Goal: Transaction & Acquisition: Purchase product/service

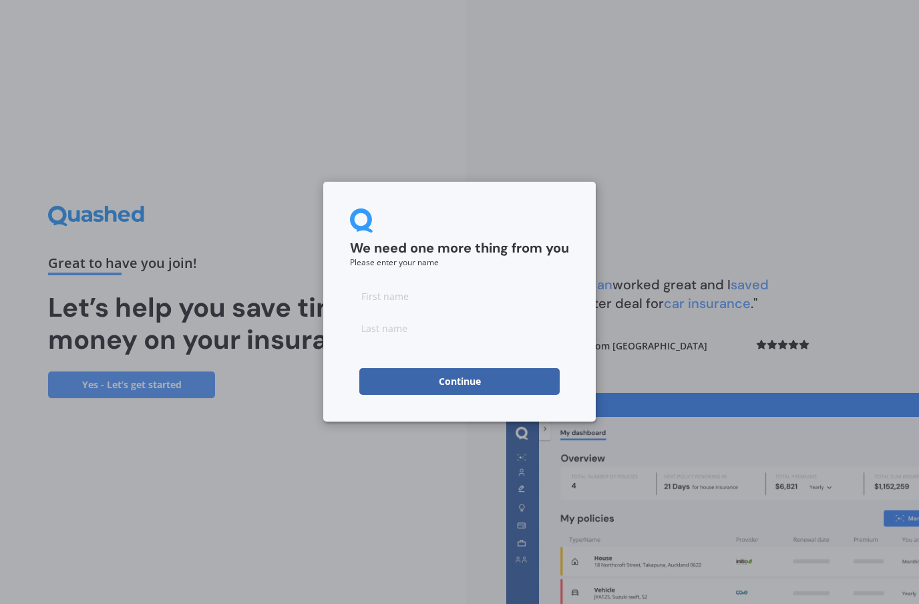
click at [497, 290] on input at bounding box center [459, 295] width 219 height 27
type input "[PERSON_NAME]"
type input "Cho"
click at [504, 368] on button "Continue" at bounding box center [459, 381] width 200 height 27
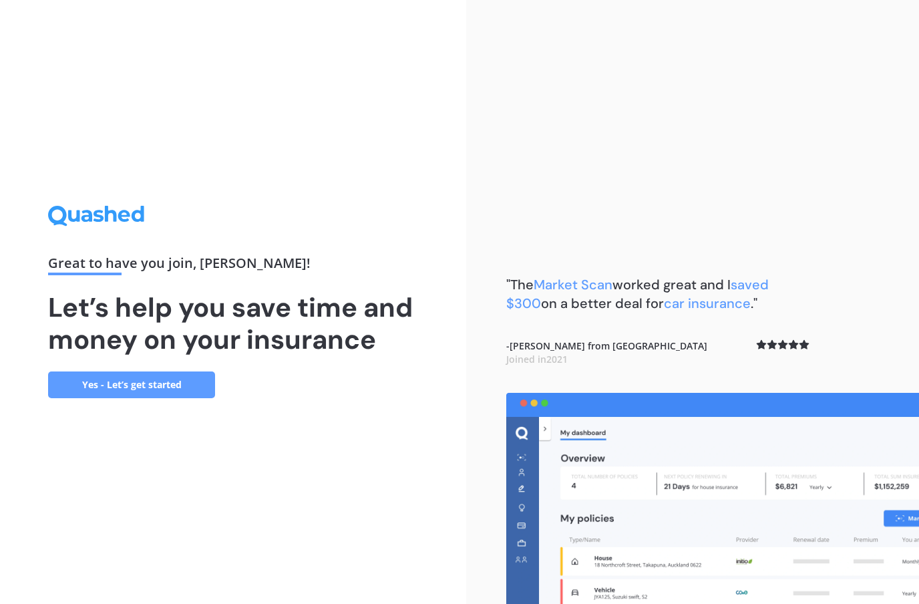
scroll to position [55, 0]
click at [169, 371] on link "Yes - Let’s get started" at bounding box center [131, 384] width 167 height 27
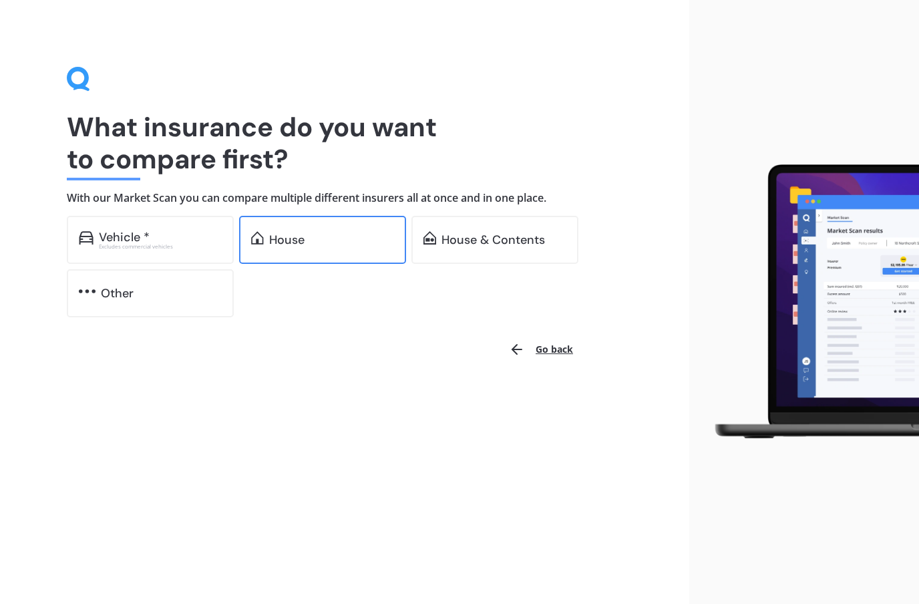
click at [330, 235] on div "House" at bounding box center [331, 239] width 125 height 13
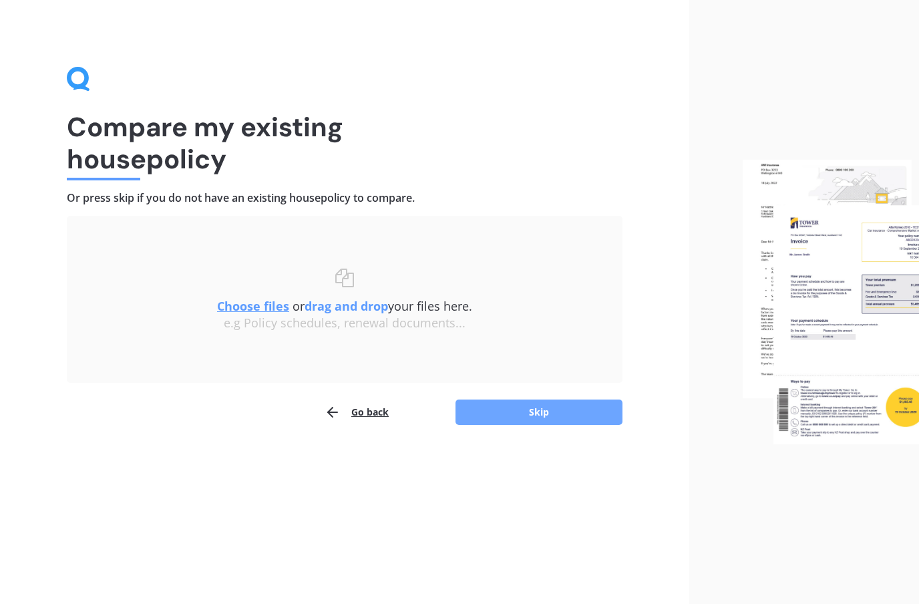
click at [554, 419] on button "Skip" at bounding box center [538, 411] width 167 height 25
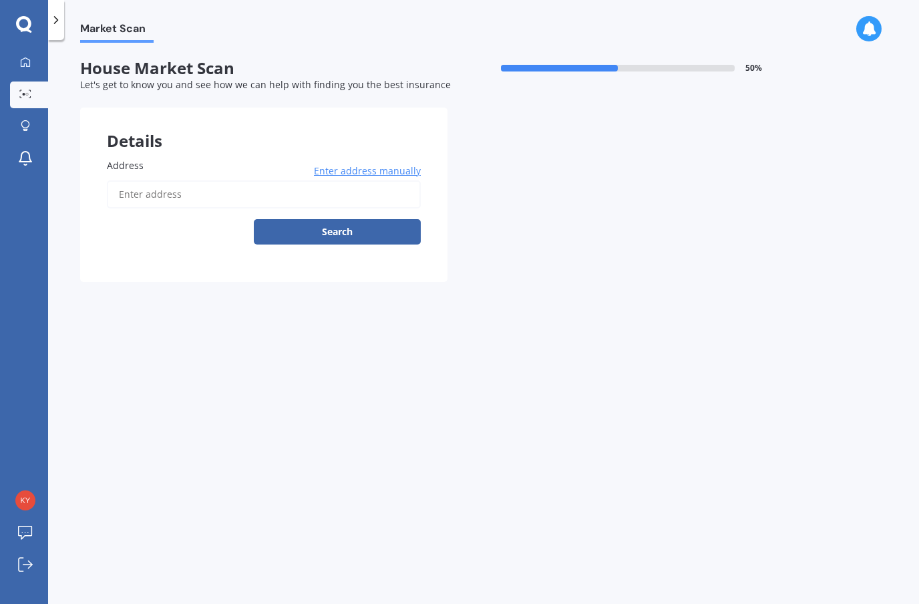
click at [357, 194] on input "Address" at bounding box center [264, 194] width 314 height 28
type input "[STREET_ADDRESS]"
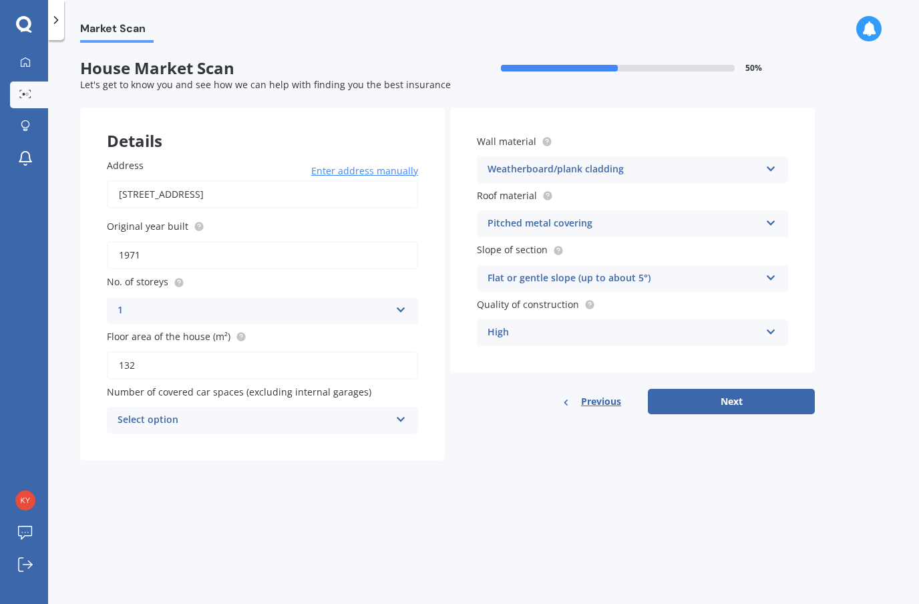
click at [402, 250] on input "1971" at bounding box center [262, 255] width 311 height 28
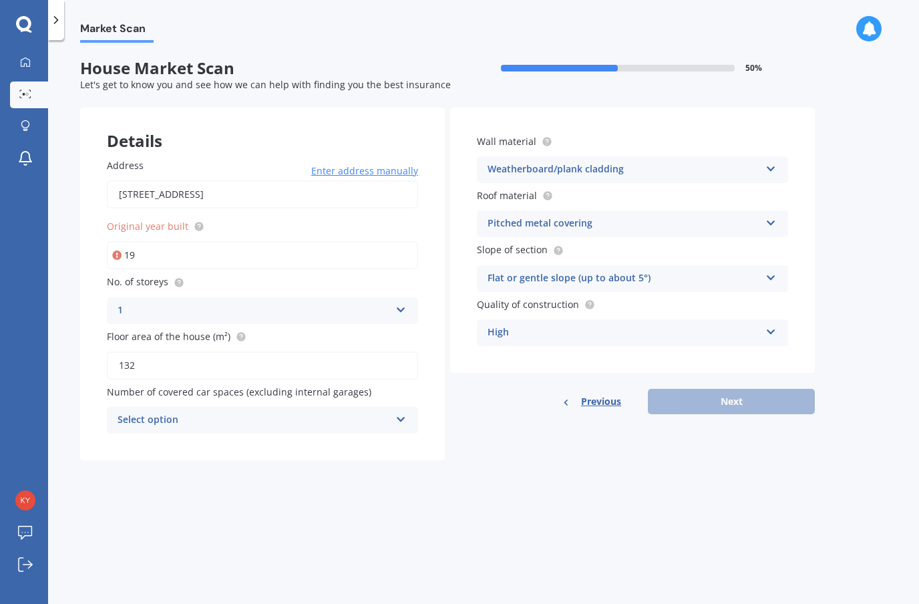
type input "1"
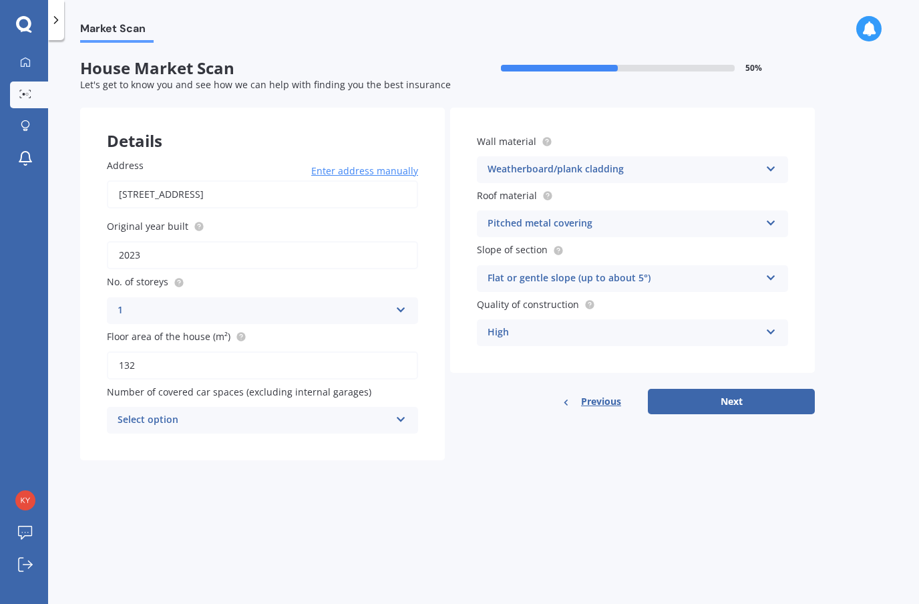
type input "2023"
click at [405, 317] on div "1 1 2 3 4 5+" at bounding box center [262, 310] width 311 height 27
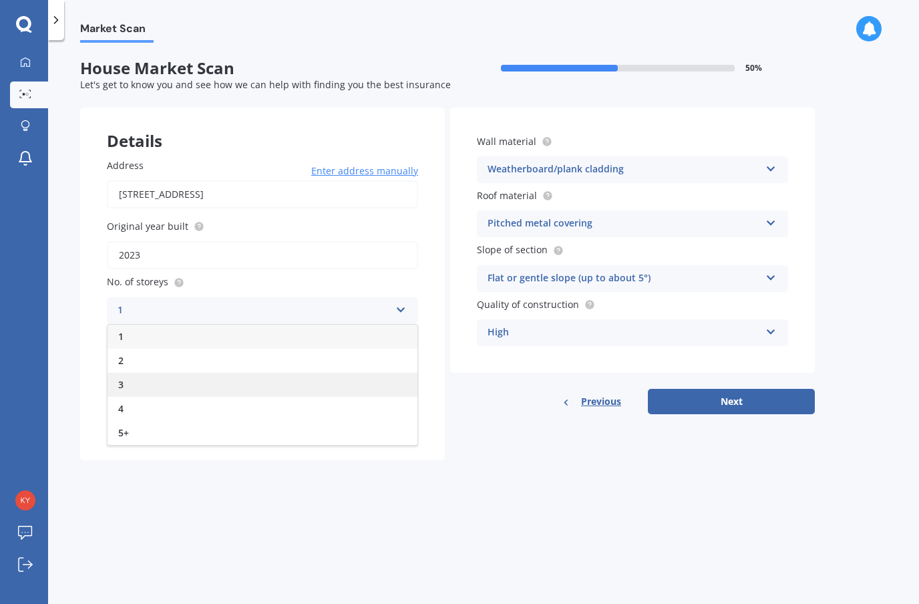
click at [307, 391] on div "3" at bounding box center [263, 385] width 310 height 24
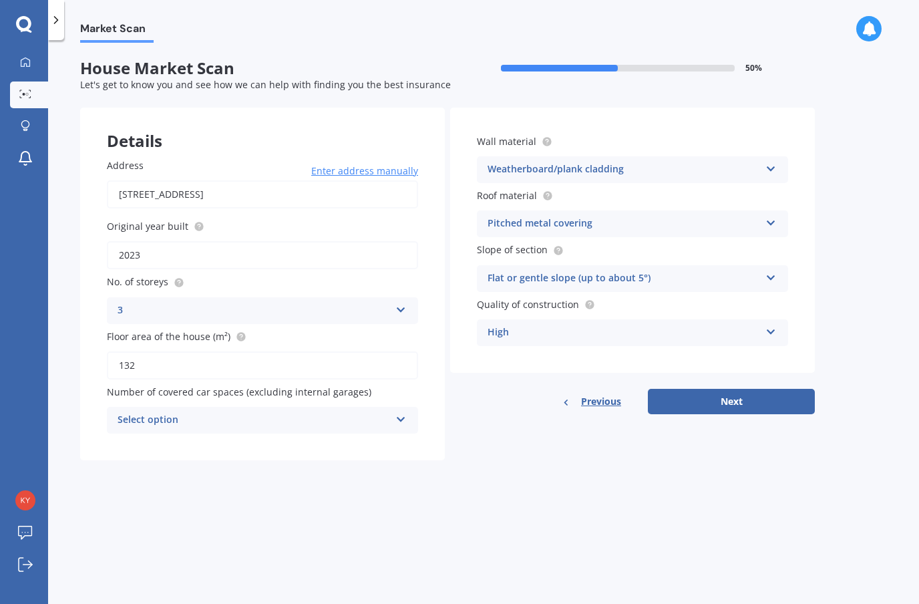
click at [381, 385] on label "Number of covered car spaces (excluding internal garages)" at bounding box center [260, 392] width 306 height 14
click at [371, 356] on input "132" at bounding box center [262, 365] width 311 height 28
type input "1"
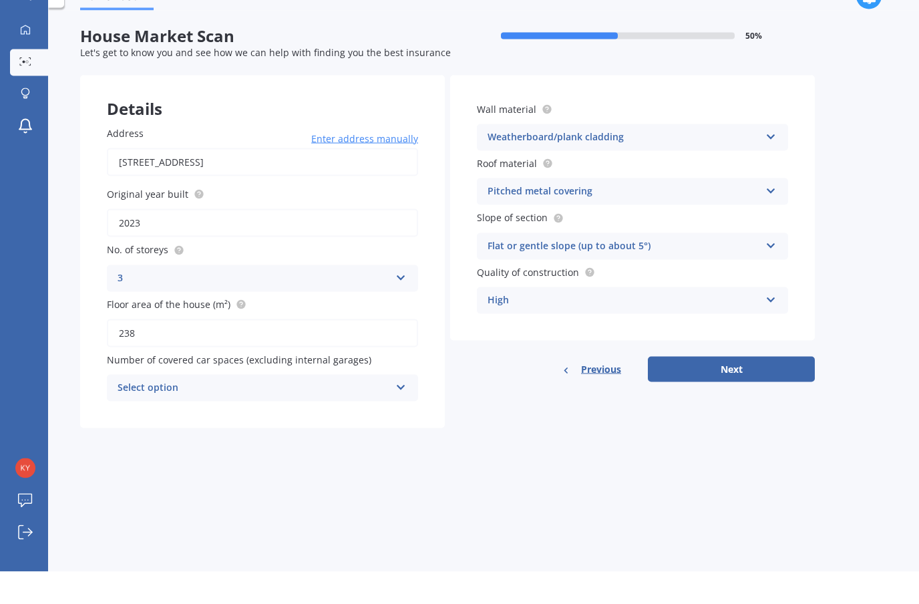
type input "238"
click at [389, 407] on div "Select option 0 1 2 3 4 5+" at bounding box center [262, 420] width 311 height 27
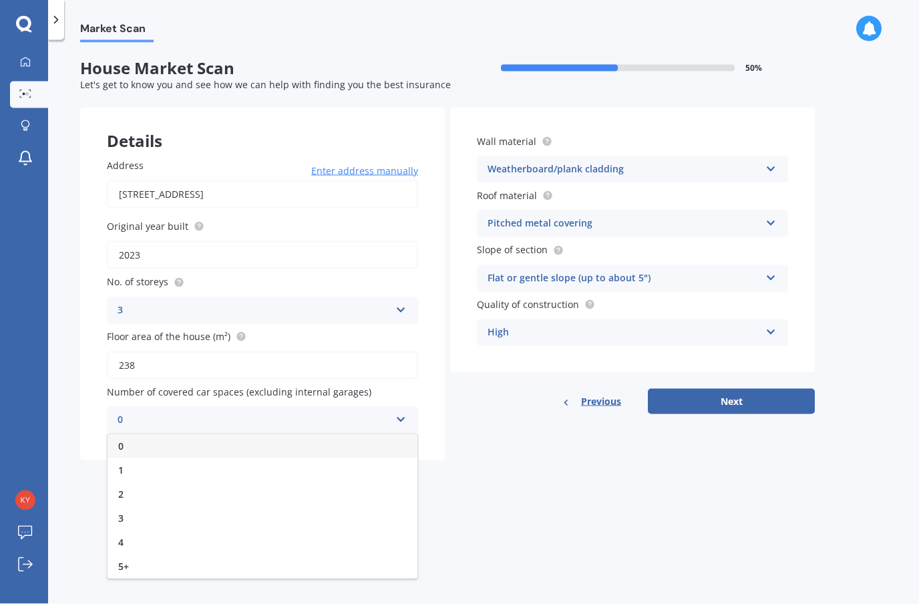
scroll to position [33, 0]
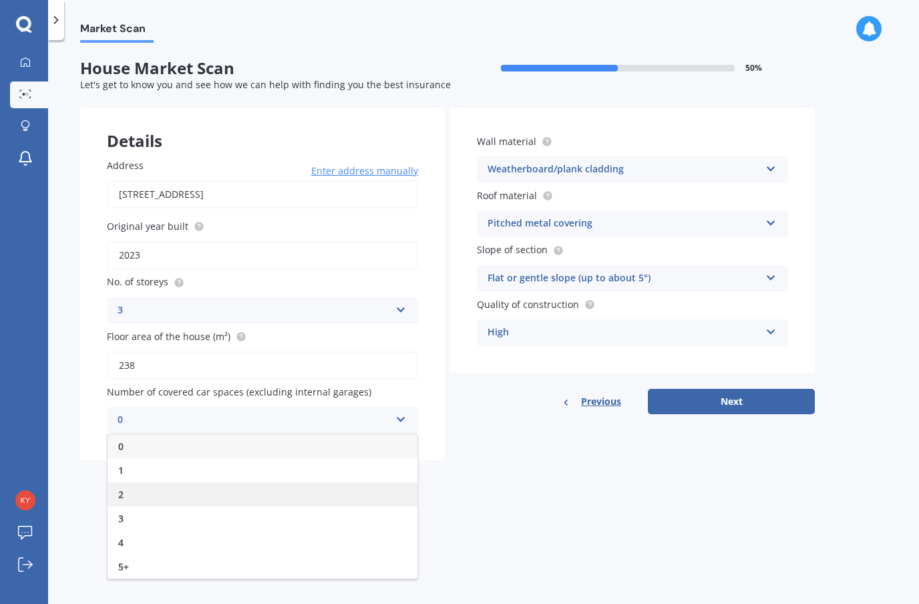
click at [386, 482] on div "2" at bounding box center [263, 494] width 310 height 24
click at [766, 162] on icon at bounding box center [770, 166] width 11 height 9
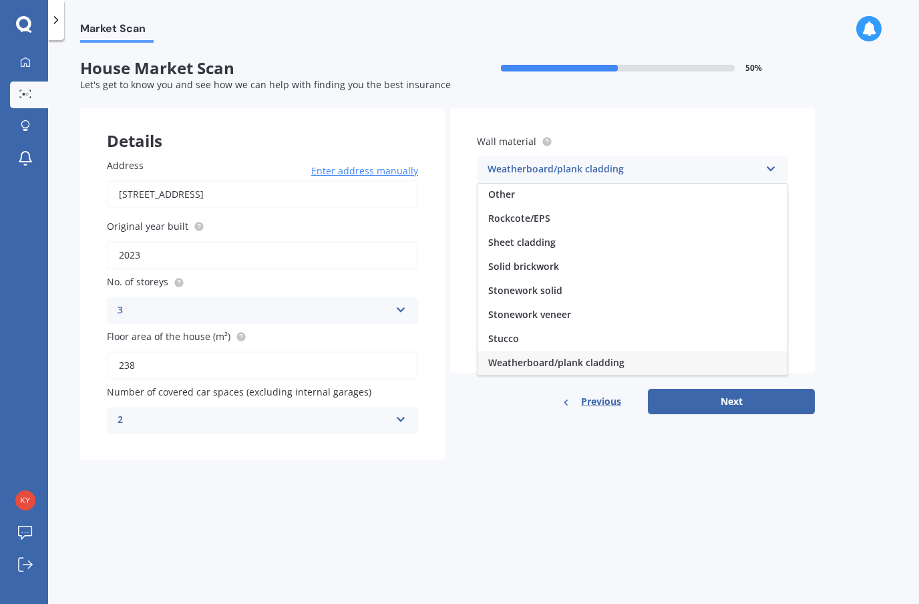
click at [773, 162] on icon at bounding box center [770, 166] width 11 height 9
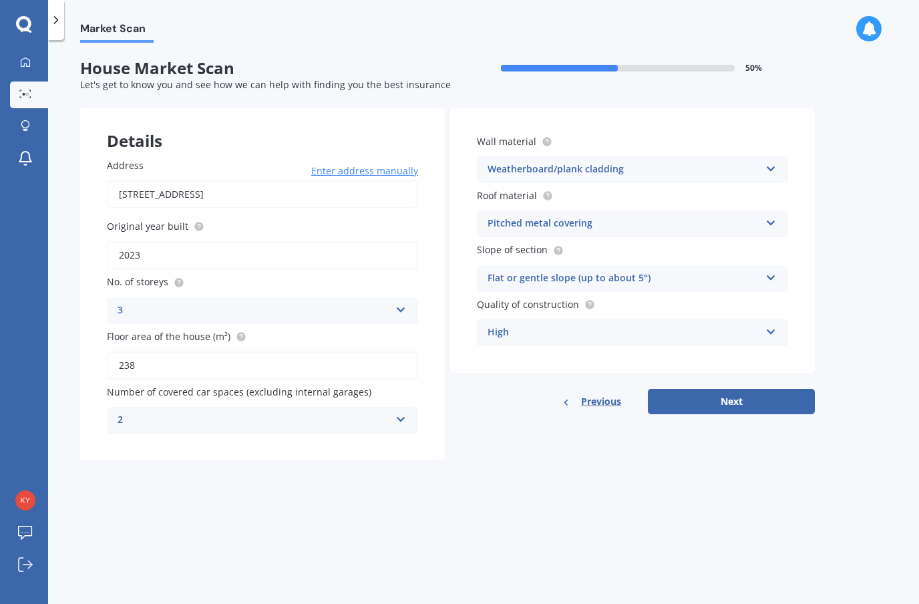
click at [767, 325] on icon at bounding box center [770, 329] width 11 height 9
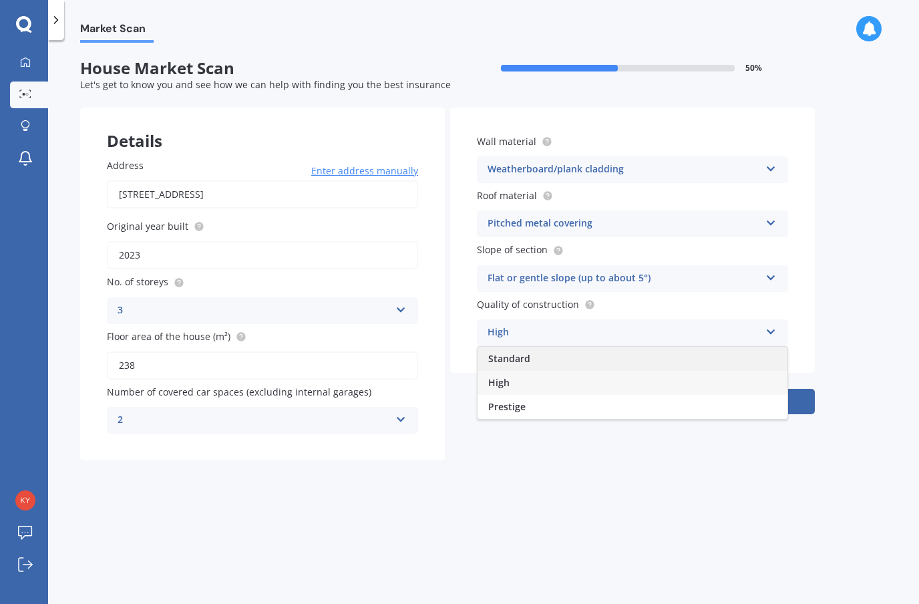
click at [776, 347] on div "Standard" at bounding box center [632, 359] width 310 height 24
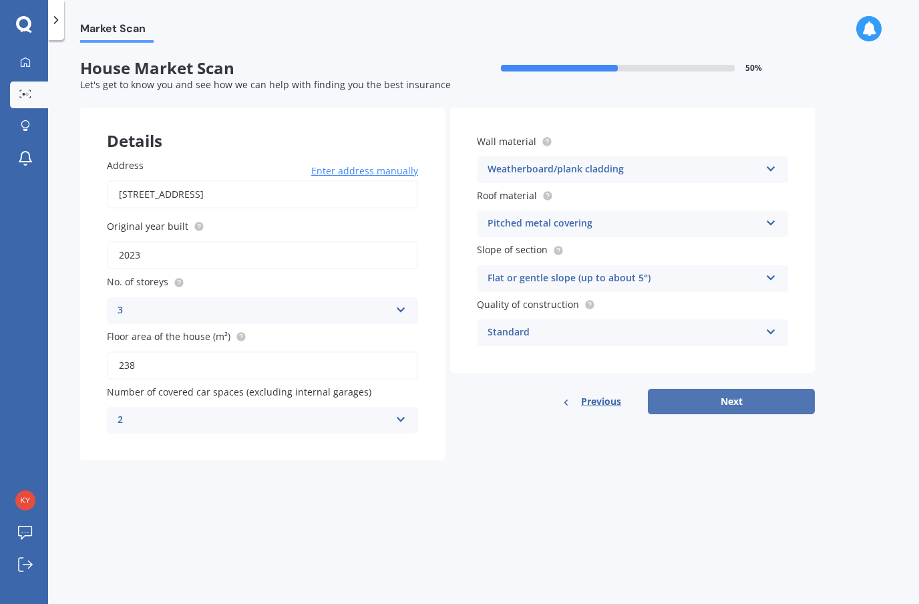
click at [775, 389] on button "Next" at bounding box center [731, 401] width 167 height 25
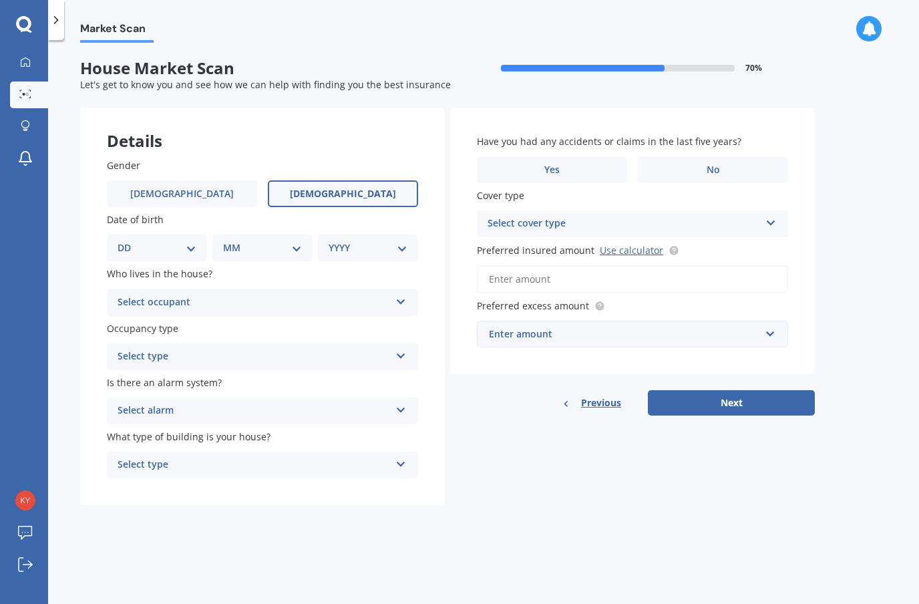
click at [359, 188] on span "[DEMOGRAPHIC_DATA]" at bounding box center [343, 193] width 106 height 11
click at [0, 0] on input "[DEMOGRAPHIC_DATA]" at bounding box center [0, 0] width 0 height 0
click at [193, 240] on select "DD 01 02 03 04 05 06 07 08 09 10 11 12 13 14 15 16 17 18 19 20 21 22 23 24 25 2…" at bounding box center [157, 247] width 79 height 15
select select "13"
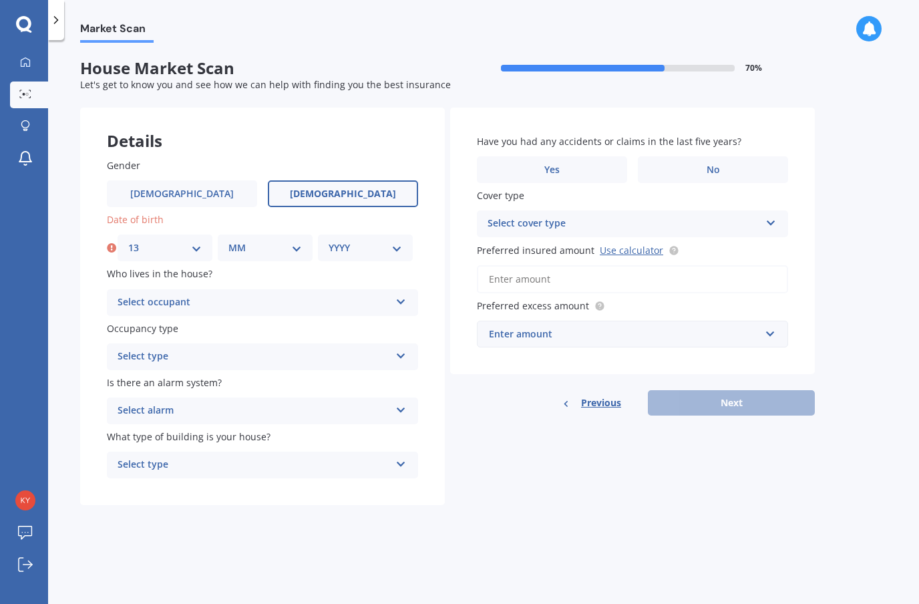
click at [257, 240] on select "MM 01 02 03 04 05 06 07 08 09 10 11 12" at bounding box center [264, 247] width 73 height 15
click at [294, 240] on select "MM 01 02 03 04 05 06 07 08 09 10 11 12" at bounding box center [264, 247] width 73 height 15
select select "11"
click at [413, 234] on div "DD 01 02 03 04 05 06 07 08 09 10 11 12 13 14 15 16 17 18 19 20 21 22 23 24 25 2…" at bounding box center [262, 247] width 311 height 27
click at [397, 240] on select "YYYY 2009 2008 2007 2006 2005 2004 2003 2002 2001 2000 1999 1998 1997 1996 1995…" at bounding box center [365, 247] width 73 height 15
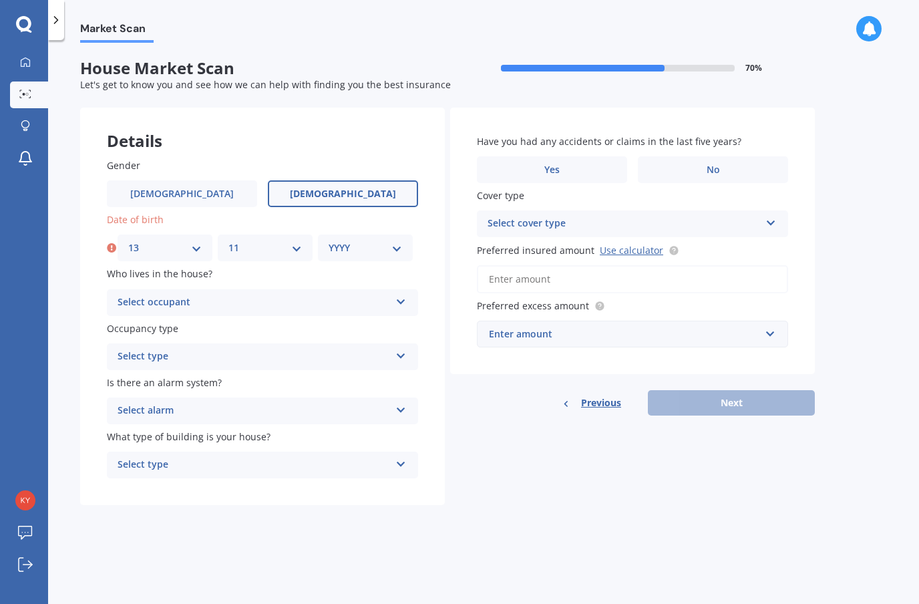
select select "1978"
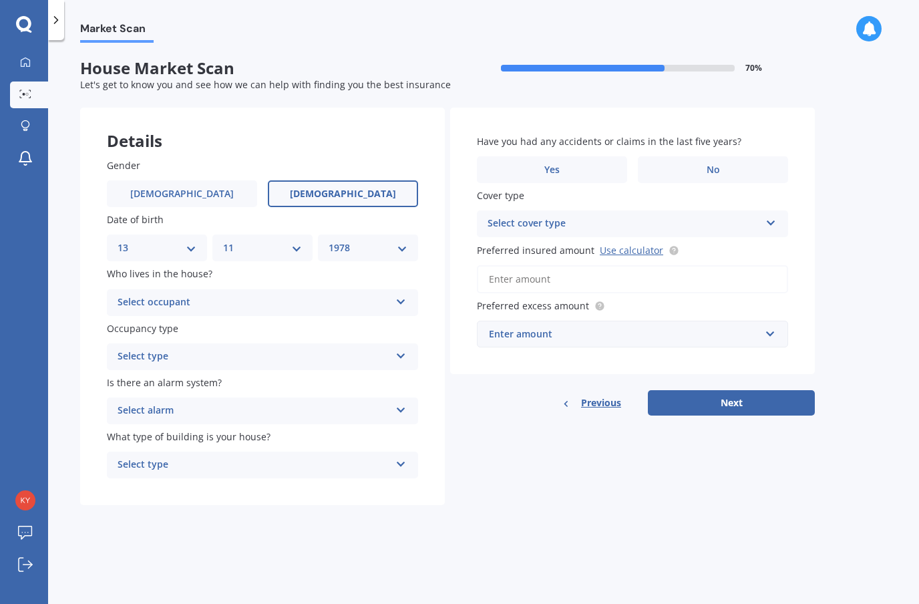
click at [405, 294] on icon at bounding box center [400, 298] width 11 height 9
click at [383, 317] on div "Owner" at bounding box center [263, 329] width 310 height 24
click at [393, 343] on div "Select type Permanent Holiday (without tenancy)" at bounding box center [262, 356] width 311 height 27
click at [381, 371] on div "Permanent" at bounding box center [263, 383] width 310 height 24
click at [400, 403] on icon at bounding box center [400, 407] width 11 height 9
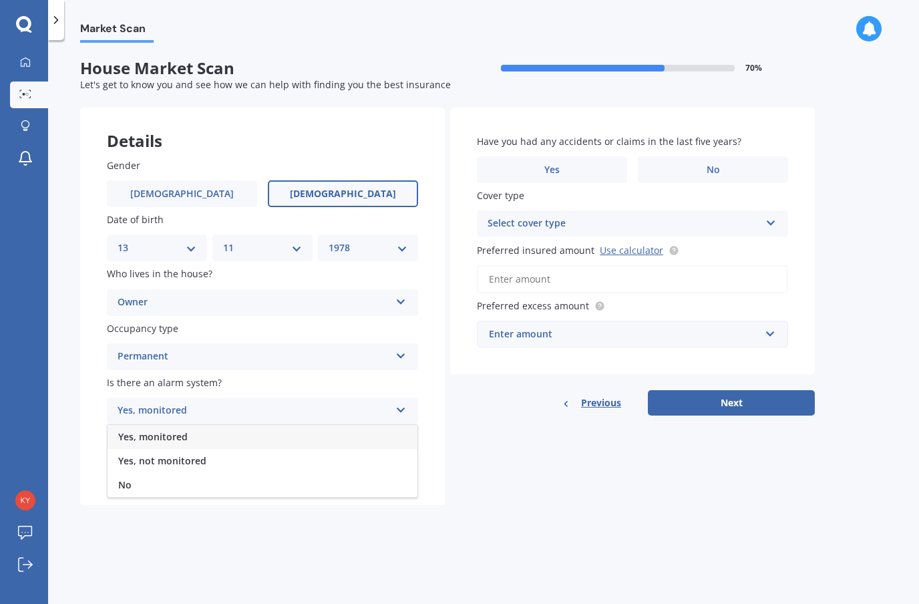
click at [385, 425] on div "Yes, monitored" at bounding box center [263, 437] width 310 height 24
click at [377, 457] on div "Select type" at bounding box center [254, 465] width 272 height 16
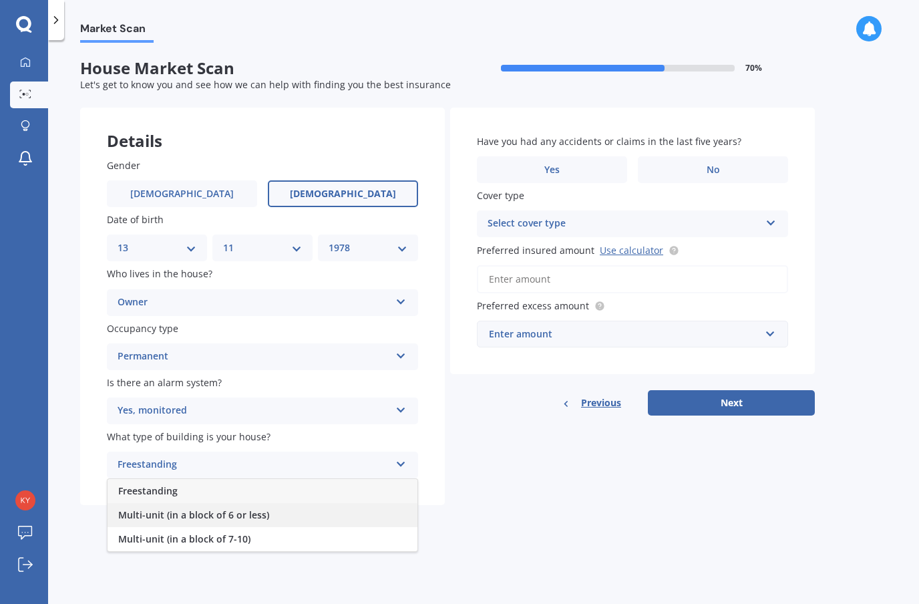
click at [348, 503] on div "Multi-unit (in a block of 6 or less)" at bounding box center [263, 515] width 310 height 24
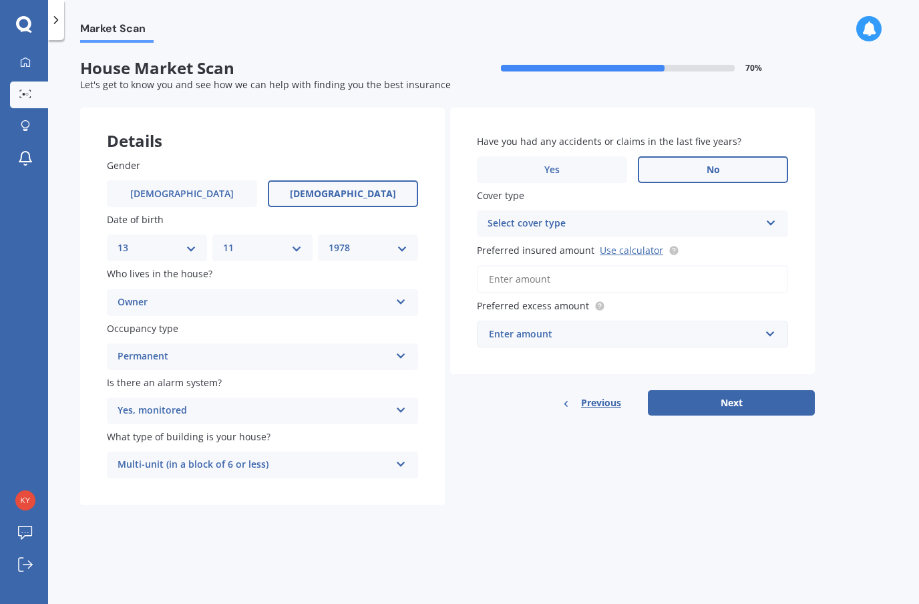
click at [719, 164] on span "No" at bounding box center [713, 169] width 13 height 11
click at [0, 0] on input "No" at bounding box center [0, 0] width 0 height 0
click at [769, 216] on icon at bounding box center [770, 220] width 11 height 9
click at [726, 238] on div "High" at bounding box center [632, 250] width 310 height 24
click at [733, 265] on input "Preferred insured amount Use calculator" at bounding box center [632, 279] width 311 height 28
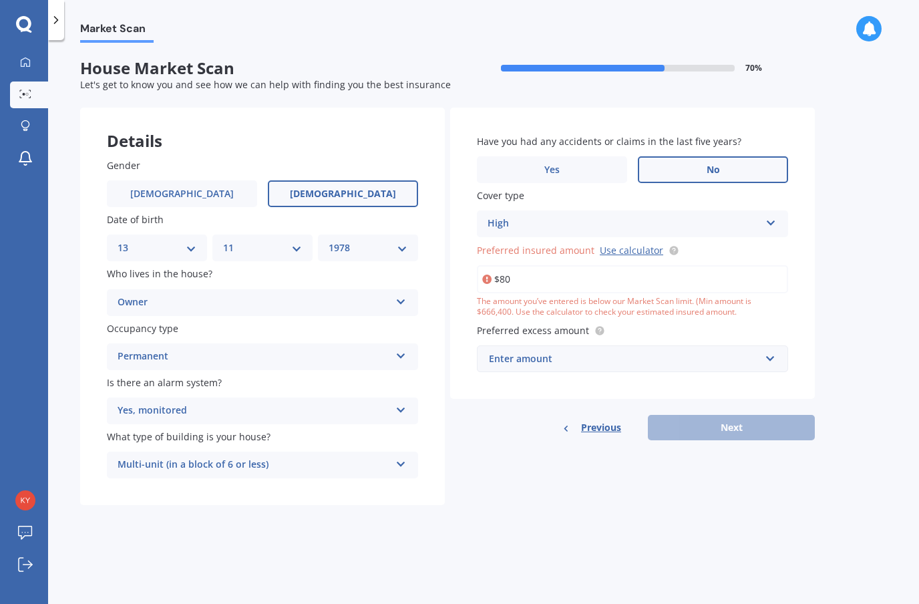
scroll to position [32, 0]
type input "$800,000"
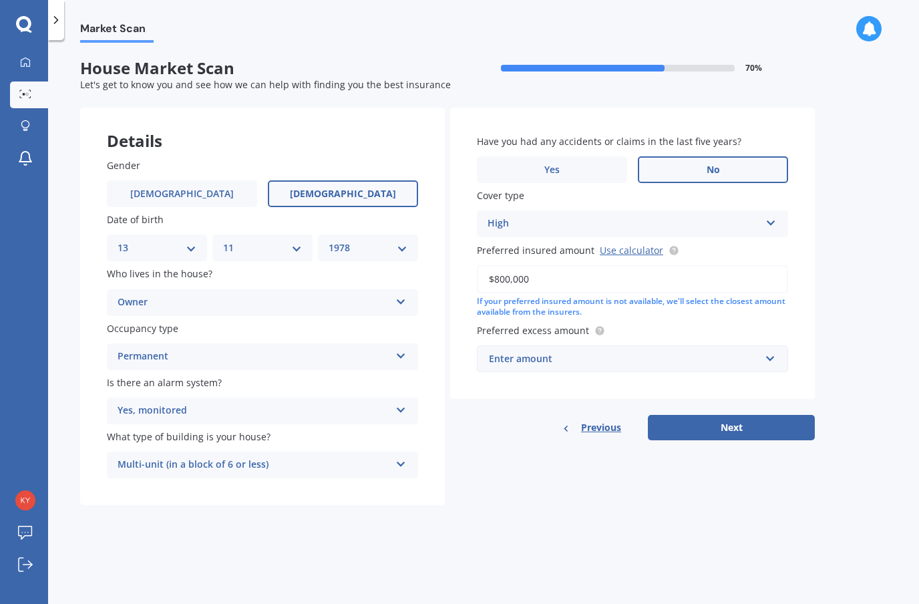
click at [714, 477] on div "Market Scan House Market Scan 70 % Let's get to know you and see how we can hel…" at bounding box center [483, 325] width 871 height 564
click at [777, 346] on input "text" at bounding box center [627, 358] width 299 height 25
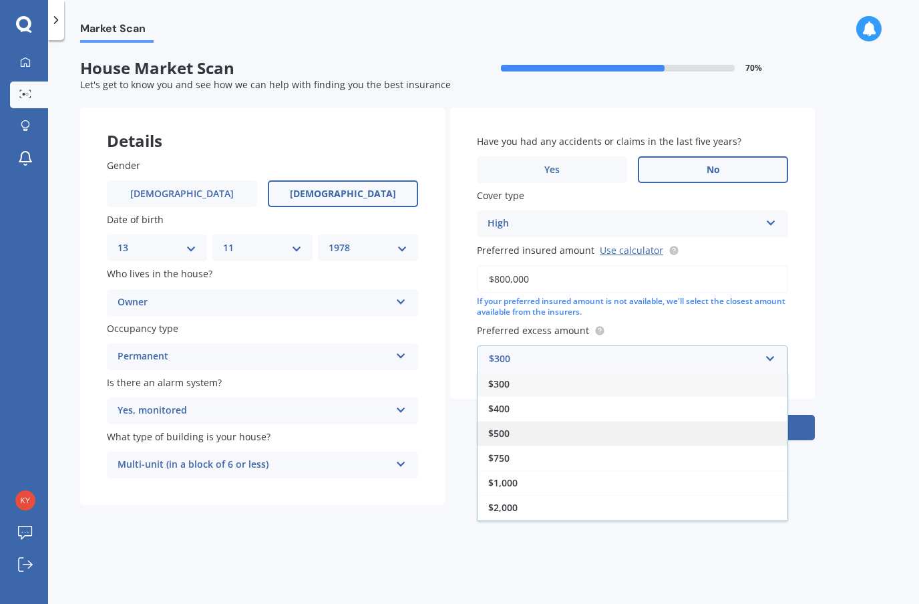
click at [719, 421] on div "$500" at bounding box center [632, 433] width 310 height 25
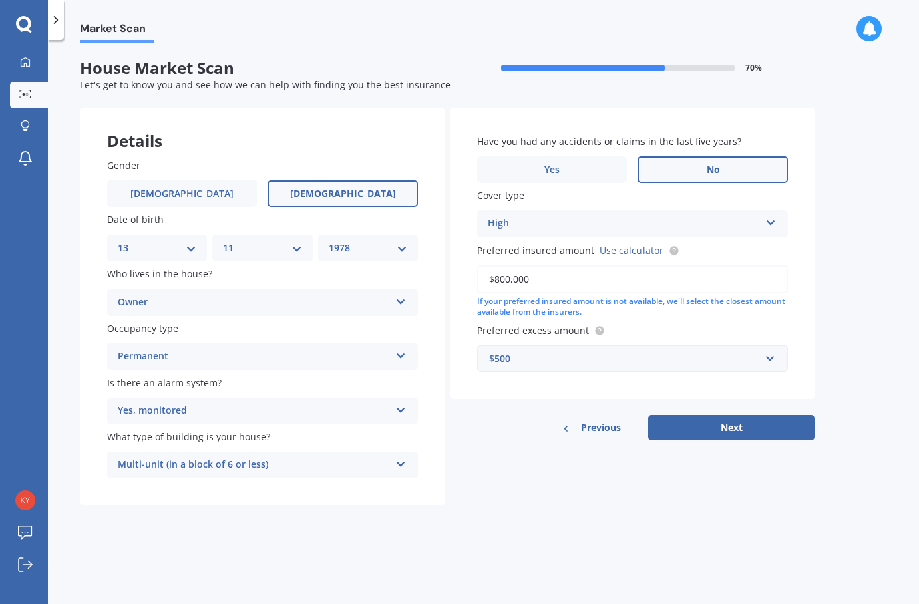
click at [768, 415] on button "Next" at bounding box center [731, 427] width 167 height 25
select select "13"
select select "11"
select select "1978"
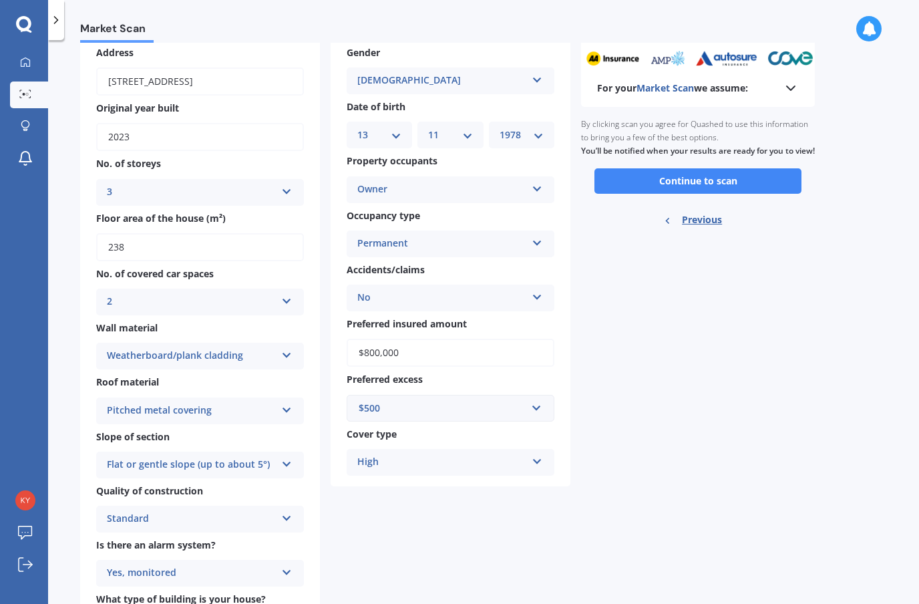
scroll to position [68, 0]
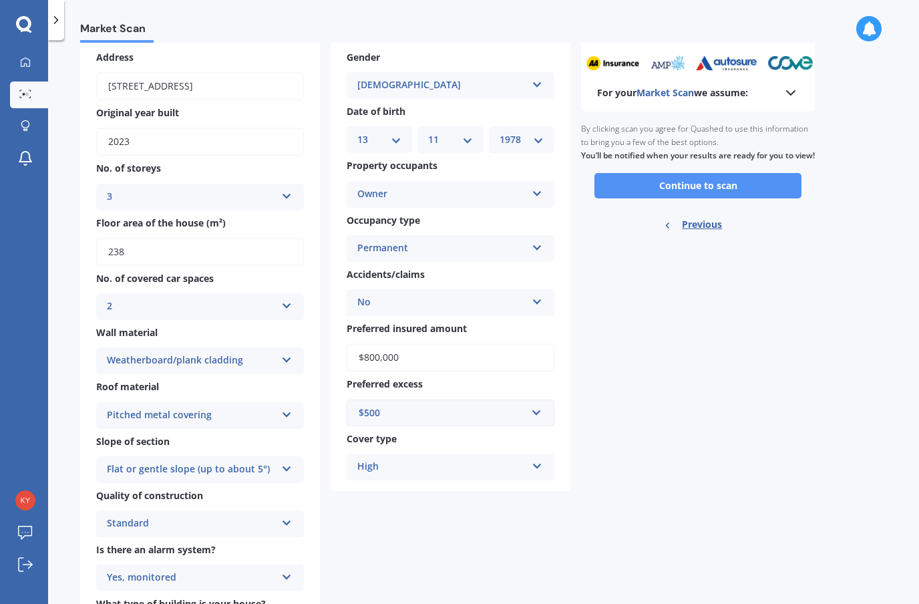
click at [722, 173] on button "Continue to scan" at bounding box center [697, 185] width 207 height 25
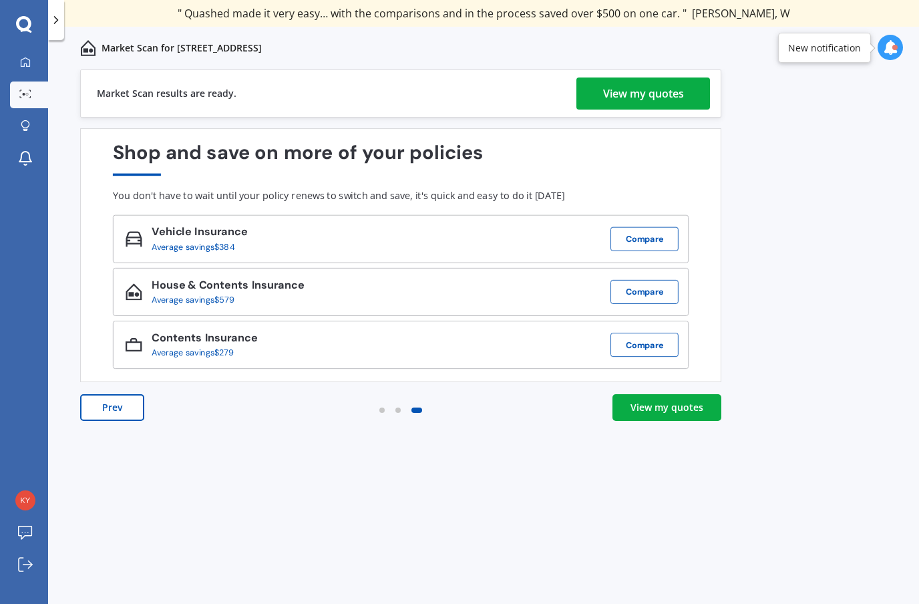
click at [641, 85] on div "View my quotes" at bounding box center [643, 93] width 81 height 32
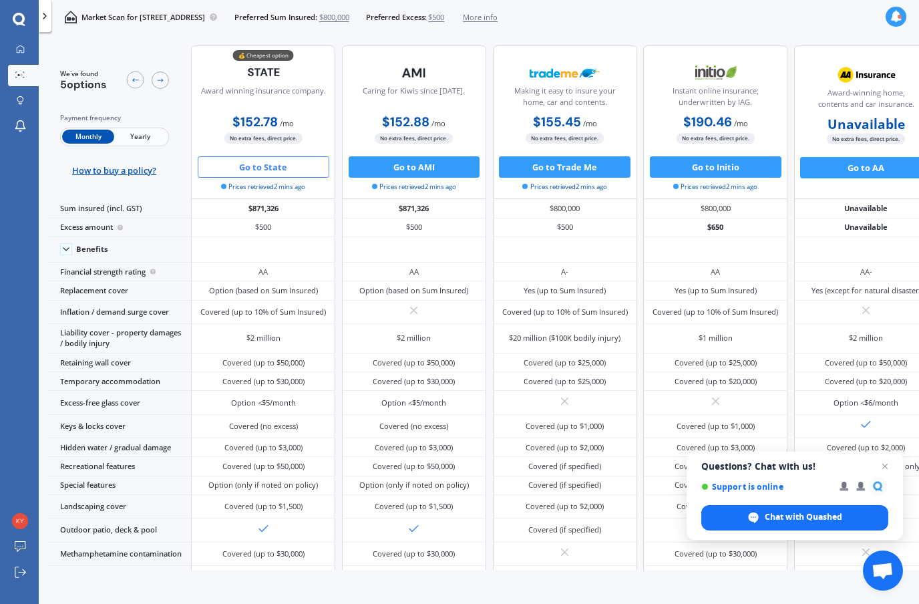
click at [266, 176] on button "Go to State" at bounding box center [264, 166] width 132 height 21
